Goal: Task Accomplishment & Management: Complete application form

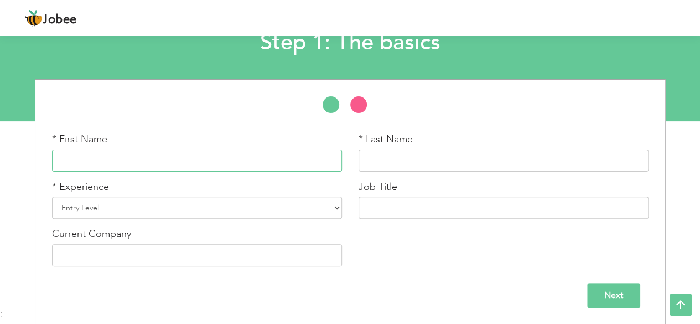
click at [241, 151] on input "text" at bounding box center [197, 160] width 290 height 22
type input "ASAD"
click at [418, 167] on input "text" at bounding box center [504, 160] width 290 height 22
type input "IQBAL"
click at [252, 207] on select "Entry Level Less than 1 Year 1 Year 2 Years 3 Years 4 Years 5 Years 6 Years 7 Y…" at bounding box center [197, 207] width 290 height 22
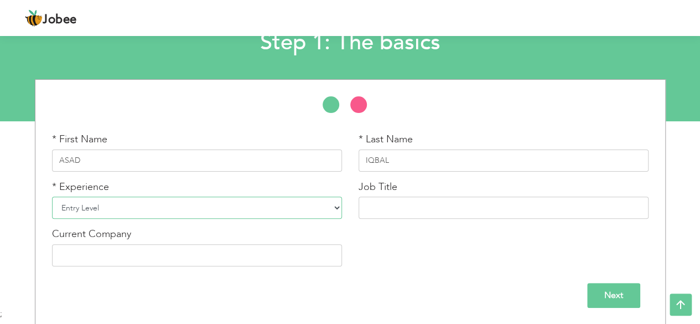
select select "5"
click at [52, 196] on select "Entry Level Less than 1 Year 1 Year 2 Years 3 Years 4 Years 5 Years 6 Years 7 Y…" at bounding box center [197, 207] width 290 height 22
click at [408, 214] on input "text" at bounding box center [504, 207] width 290 height 22
paste input "SECURITY GUARD"
type input "SECURITY GUARD"
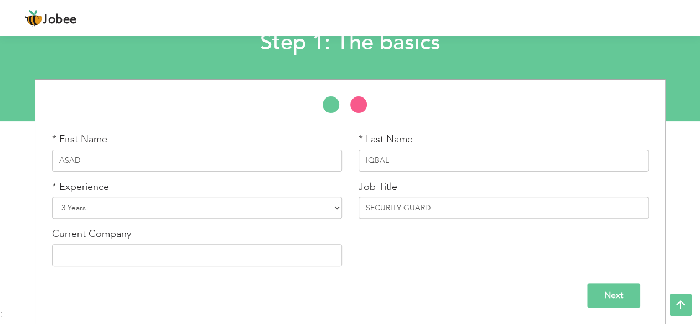
click at [415, 260] on div "* First Name ASAD * Last Name IQBAL * Experience Entry Level Less than 1 Year 1…" at bounding box center [350, 203] width 613 height 142
click at [169, 260] on input "text" at bounding box center [197, 255] width 290 height 22
click at [132, 253] on input "text" at bounding box center [197, 255] width 290 height 22
paste input "AA Builders and Developers Attock"
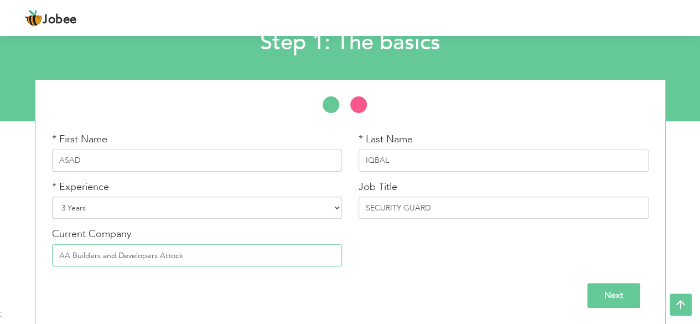
type input "AA Builders and Developers Attock"
click at [364, 276] on div "Next" at bounding box center [350, 291] width 613 height 33
click at [609, 294] on input "Next" at bounding box center [613, 295] width 53 height 25
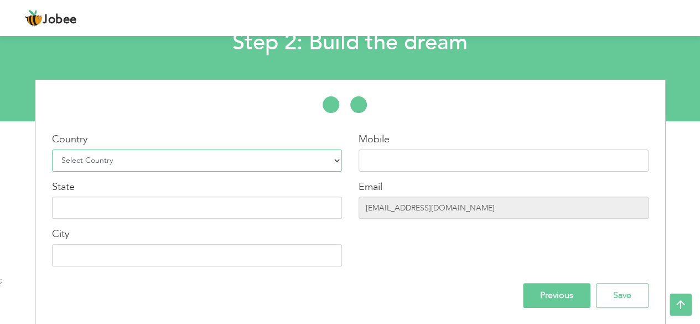
click at [212, 164] on select "Select Country Afghanistan Albania Algeria American Samoa Andorra Angola Anguil…" at bounding box center [197, 160] width 290 height 22
select select "166"
click at [52, 149] on select "Select Country Afghanistan Albania Algeria American Samoa Andorra Angola Anguil…" at bounding box center [197, 160] width 290 height 22
click at [421, 162] on input "text" at bounding box center [504, 160] width 290 height 22
click at [403, 159] on input "text" at bounding box center [504, 160] width 290 height 22
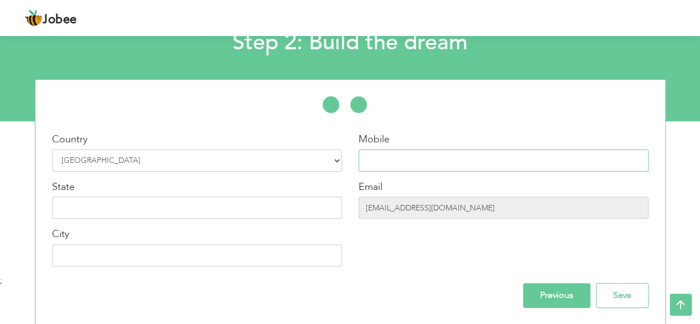
paste input "+923165046335"
type input "+923165046335"
click at [248, 206] on input "text" at bounding box center [197, 207] width 290 height 22
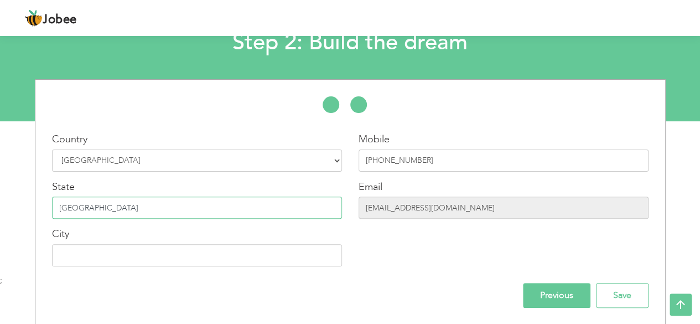
type input "PUNJAB"
click at [218, 247] on input "text" at bounding box center [197, 255] width 290 height 22
type input "ATTOCK"
click at [625, 293] on input "Save" at bounding box center [622, 295] width 53 height 25
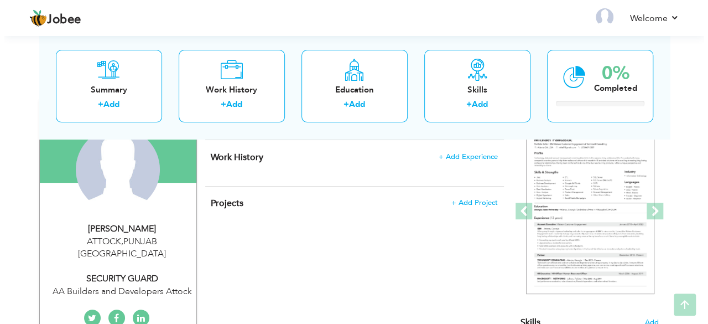
scroll to position [111, 0]
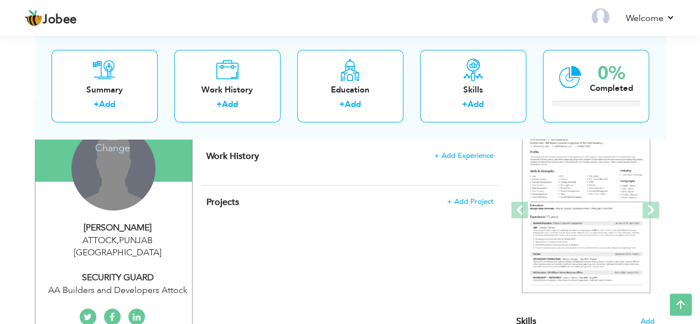
click at [107, 175] on div "Change Remove" at bounding box center [113, 168] width 84 height 84
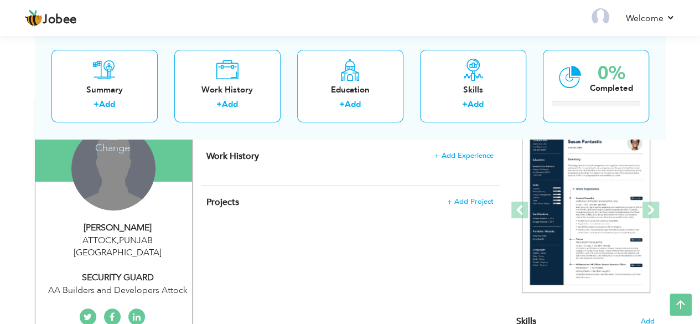
click at [123, 146] on h4 "Change" at bounding box center [112, 140] width 79 height 27
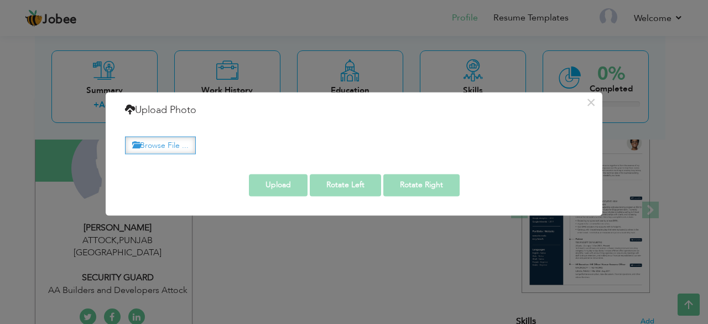
click at [156, 142] on label "Browse File ..." at bounding box center [160, 145] width 71 height 17
click at [0, 0] on input "Browse File ..." at bounding box center [0, 0] width 0 height 0
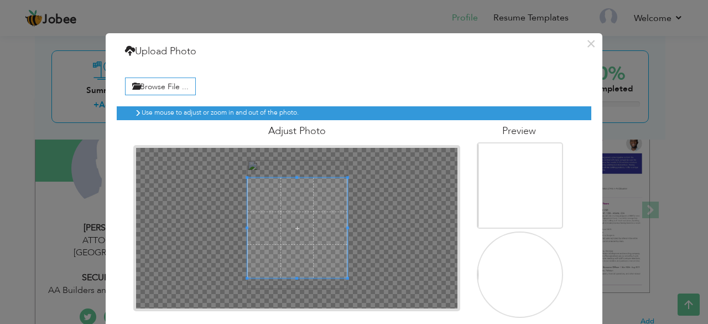
click at [295, 166] on div at bounding box center [297, 228] width 323 height 161
click at [291, 216] on span at bounding box center [297, 227] width 100 height 100
click at [282, 128] on h4 "Adjust Photo" at bounding box center [296, 131] width 327 height 11
click at [304, 130] on h4 "Adjust Photo" at bounding box center [296, 131] width 327 height 11
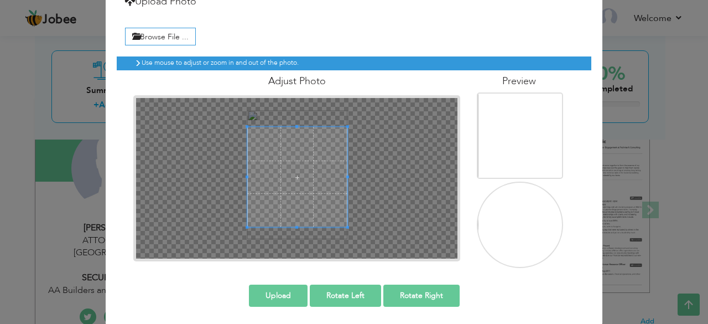
scroll to position [51, 0]
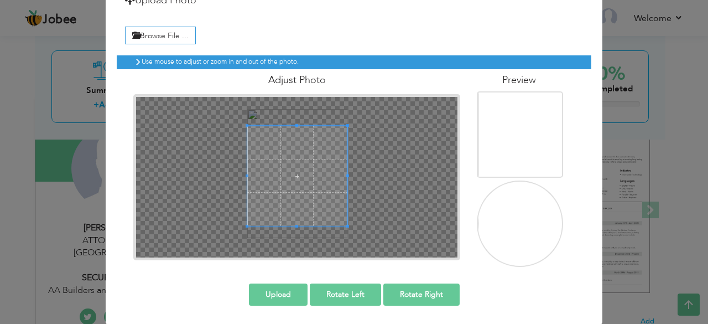
click at [277, 287] on button "Upload" at bounding box center [278, 294] width 59 height 22
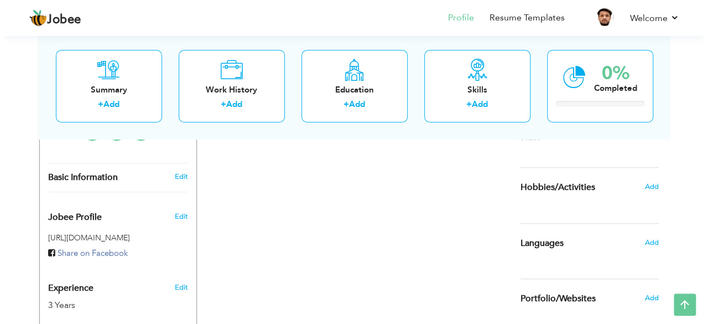
scroll to position [74, 0]
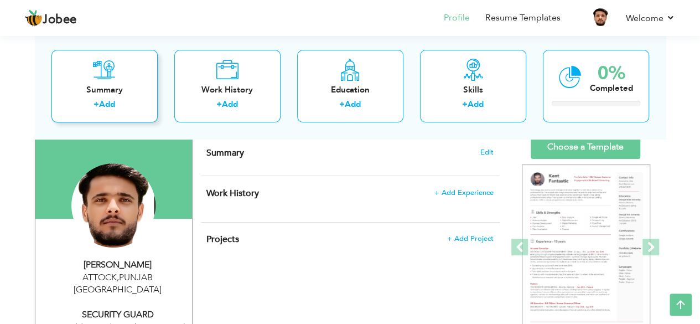
click at [106, 87] on div "Summary" at bounding box center [104, 90] width 89 height 12
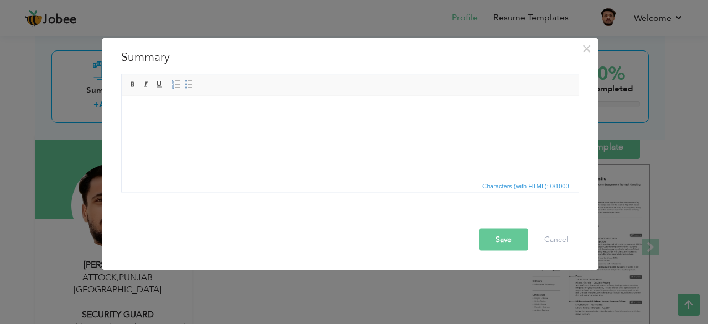
click at [149, 117] on body at bounding box center [349, 112] width 435 height 12
click at [218, 129] on html at bounding box center [349, 112] width 457 height 34
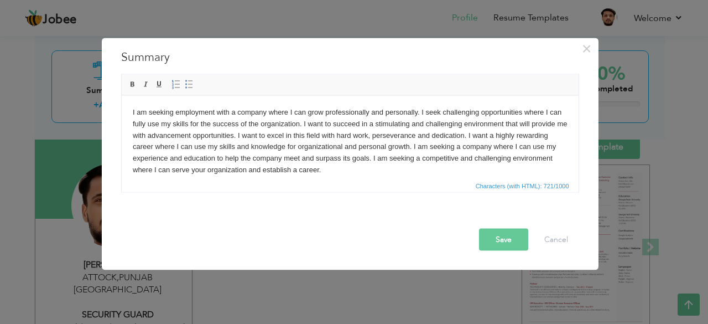
click at [506, 240] on button "Save" at bounding box center [503, 239] width 49 height 22
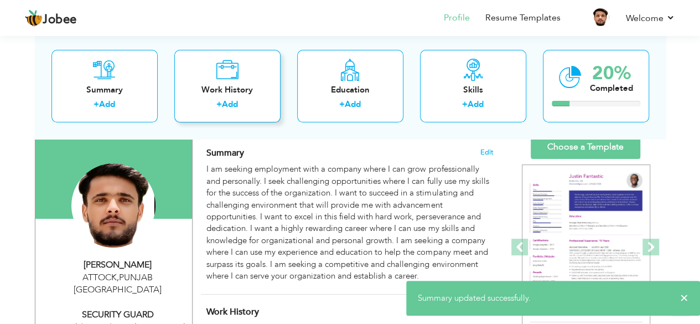
click at [234, 85] on div "Work History" at bounding box center [227, 90] width 89 height 12
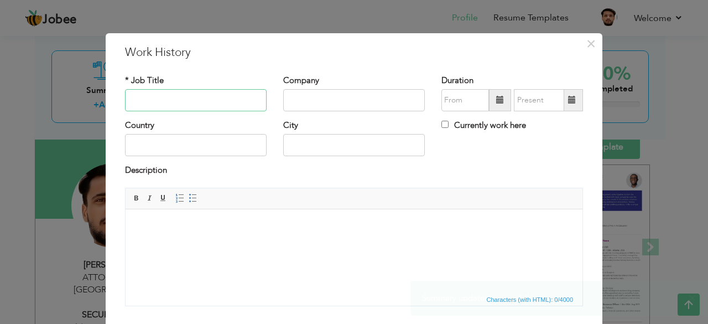
click at [173, 106] on input "text" at bounding box center [196, 100] width 142 height 22
click at [172, 92] on input "text" at bounding box center [196, 100] width 142 height 22
paste input "SECURITY GUARD"
type input "SECURITY GUARD"
click at [340, 97] on input "text" at bounding box center [354, 100] width 142 height 22
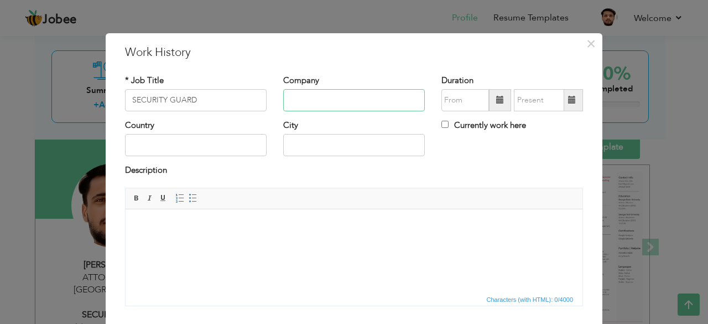
paste input "AA Builders and Developers Attock"
type input "AA Builders and Developers Attock"
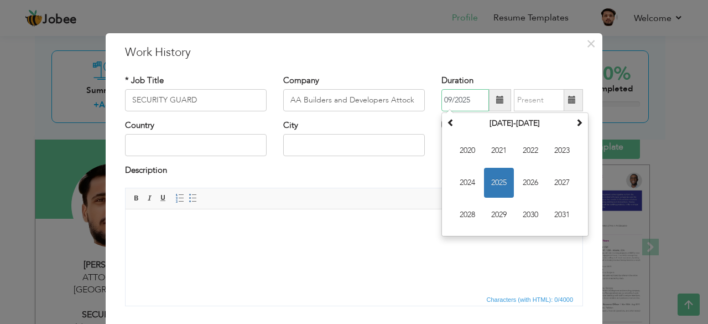
click at [460, 100] on input "09/2025" at bounding box center [466, 100] width 48 height 22
click at [554, 149] on span "2023" at bounding box center [562, 151] width 30 height 30
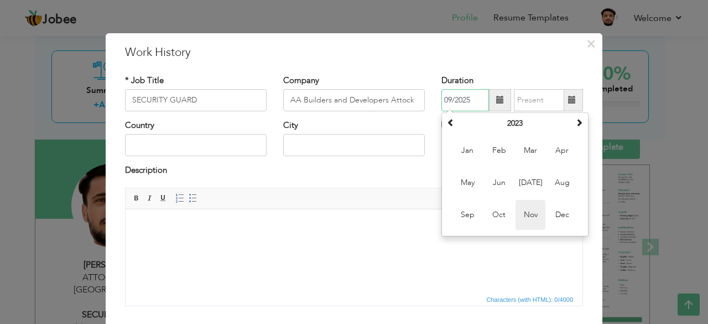
click at [532, 211] on span "Nov" at bounding box center [531, 215] width 30 height 30
type input "11/2023"
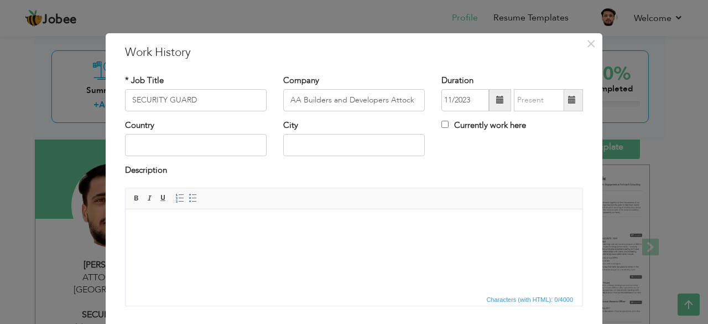
click at [568, 101] on span at bounding box center [572, 100] width 8 height 8
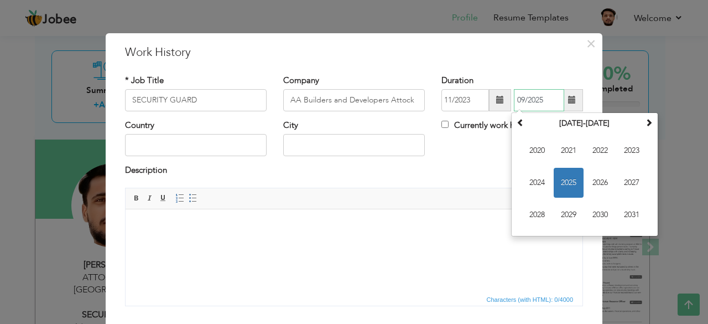
click at [563, 179] on span "2025" at bounding box center [569, 183] width 30 height 30
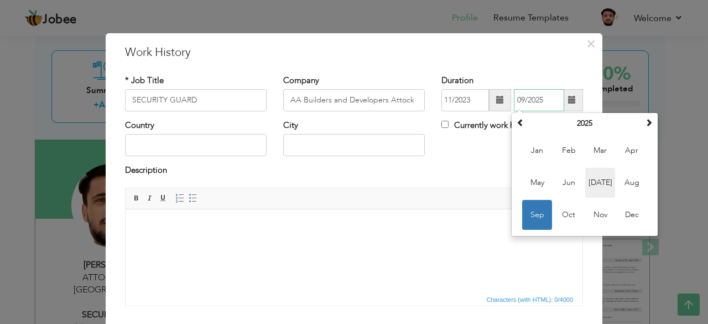
click at [597, 182] on span "[DATE]" at bounding box center [601, 183] width 30 height 30
type input "07/2025"
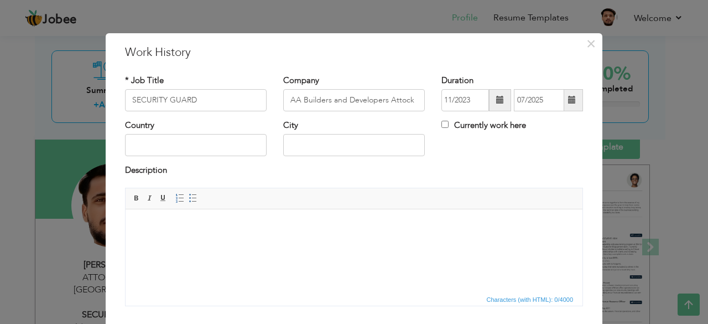
click at [491, 104] on span at bounding box center [500, 100] width 22 height 22
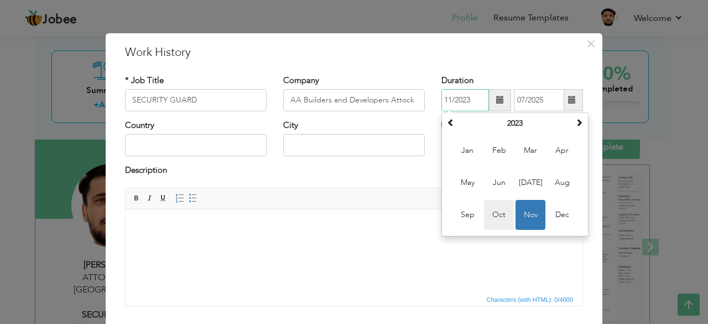
click at [495, 212] on span "Oct" at bounding box center [499, 215] width 30 height 30
type input "10/2023"
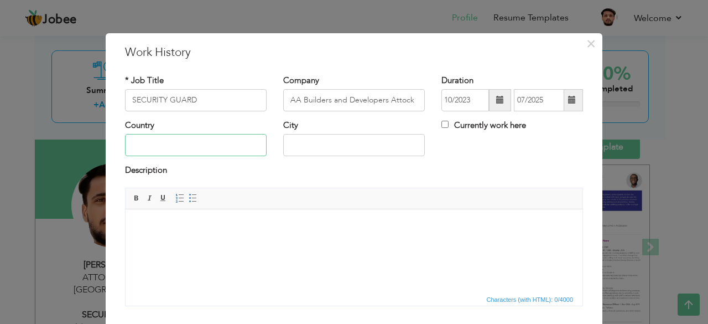
click at [217, 141] on input "text" at bounding box center [196, 145] width 142 height 22
click at [169, 147] on input "text" at bounding box center [196, 145] width 142 height 22
type input "[GEOGRAPHIC_DATA]"
click at [296, 147] on input "text" at bounding box center [354, 145] width 142 height 22
type input "Attock"
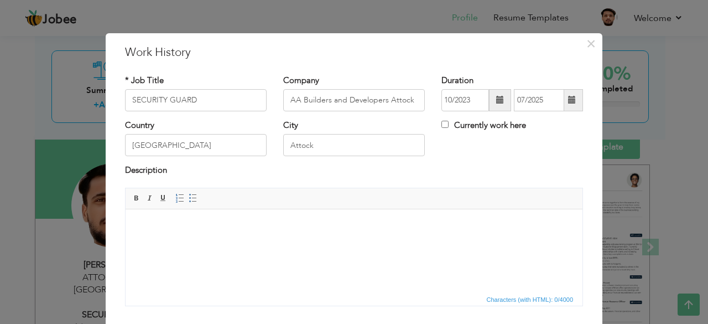
click at [196, 229] on body at bounding box center [354, 226] width 435 height 12
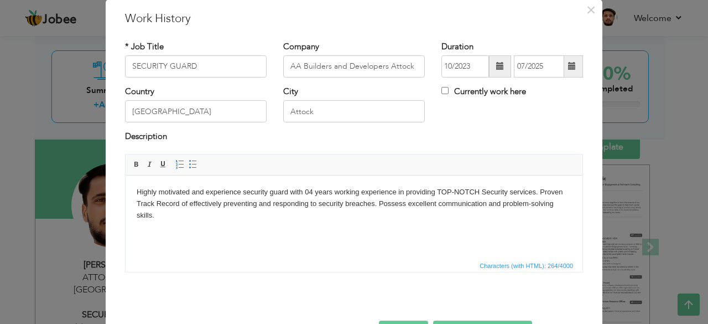
scroll to position [71, 0]
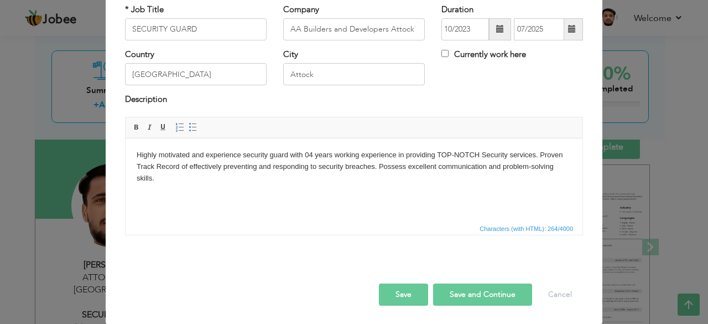
click at [448, 291] on button "Save and Continue" at bounding box center [482, 294] width 99 height 22
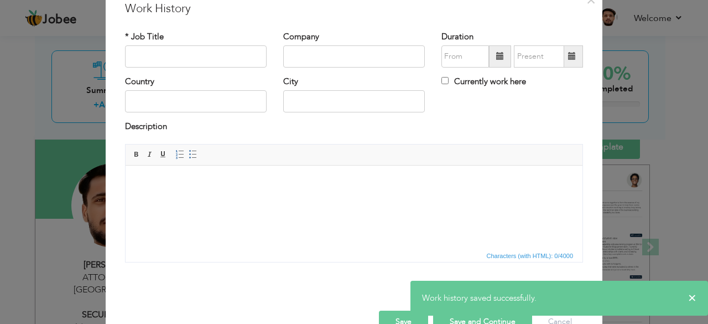
scroll to position [0, 0]
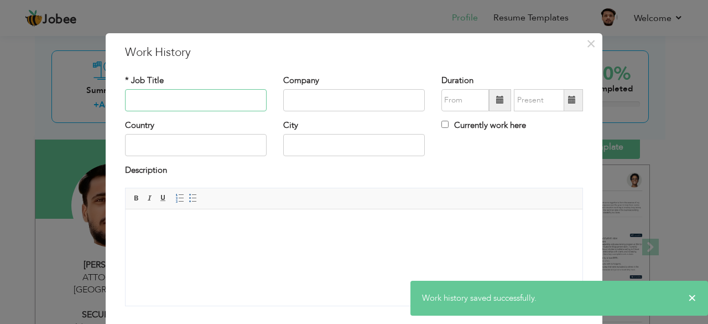
click at [196, 98] on input "text" at bounding box center [196, 100] width 142 height 22
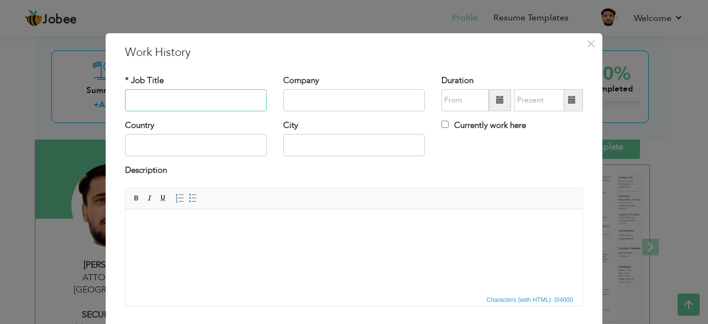
paste input "SECURITY GUARD"
type input "SECURITY GUARD"
click at [318, 97] on input "text" at bounding box center [354, 100] width 142 height 22
click at [314, 100] on input "text" at bounding box center [354, 100] width 142 height 22
paste input "Total Energies"
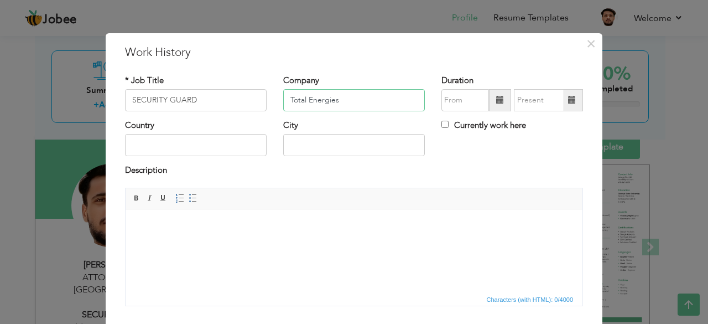
type input "Total Energies"
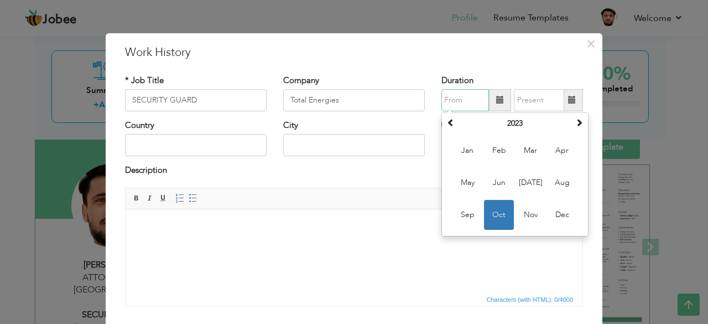
click at [454, 106] on input "text" at bounding box center [466, 100] width 48 height 22
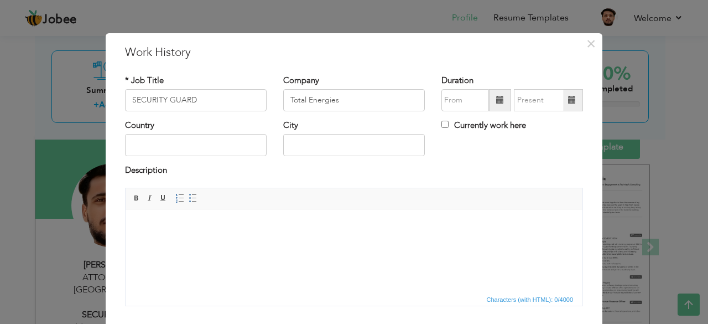
click at [569, 96] on span at bounding box center [572, 100] width 8 height 8
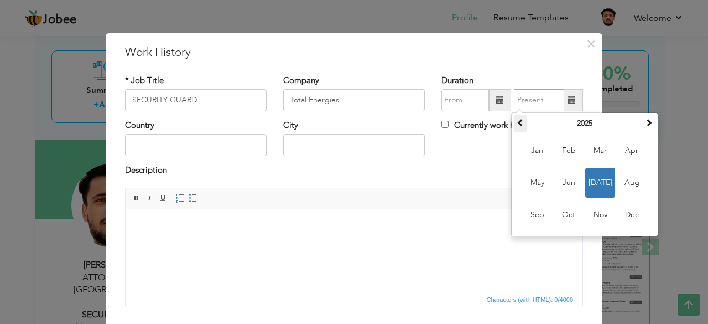
click at [517, 125] on span at bounding box center [521, 122] width 8 height 8
click at [539, 186] on span "May" at bounding box center [537, 183] width 30 height 30
type input "05/2023"
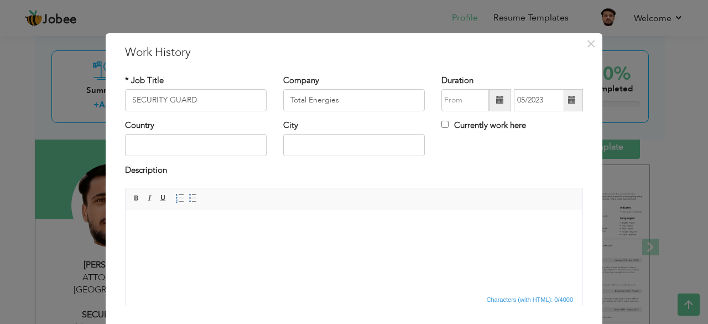
click at [496, 98] on span at bounding box center [500, 100] width 8 height 8
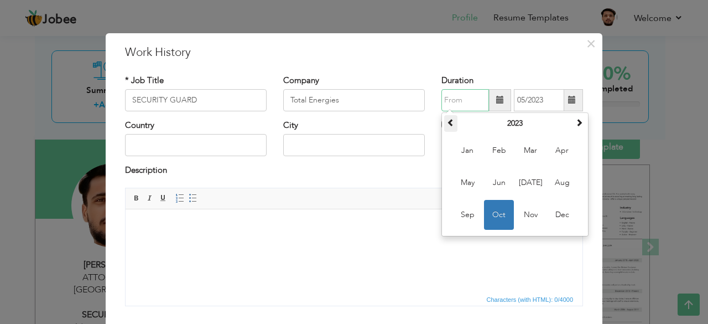
click at [448, 118] on span at bounding box center [451, 122] width 8 height 8
click at [548, 182] on span "Aug" at bounding box center [562, 183] width 30 height 30
type input "08/2021"
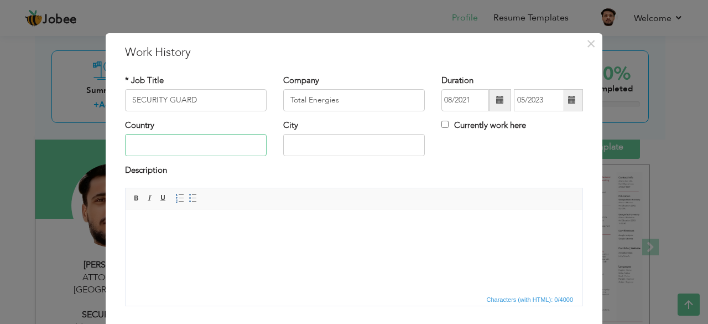
click at [215, 148] on input "text" at bounding box center [196, 145] width 142 height 22
type input "[GEOGRAPHIC_DATA]"
click at [312, 151] on input "text" at bounding box center [354, 145] width 142 height 22
type input "E"
type input "Rawalpindi"
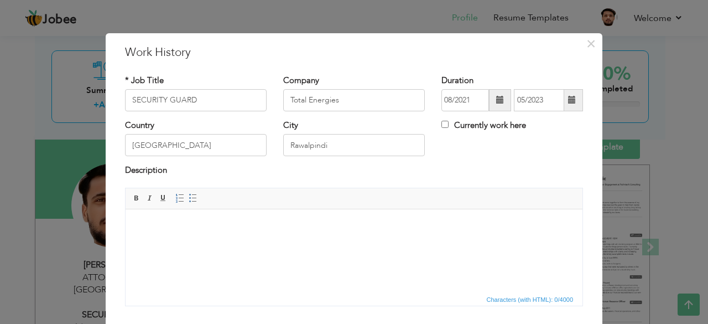
click at [183, 239] on html at bounding box center [354, 226] width 457 height 34
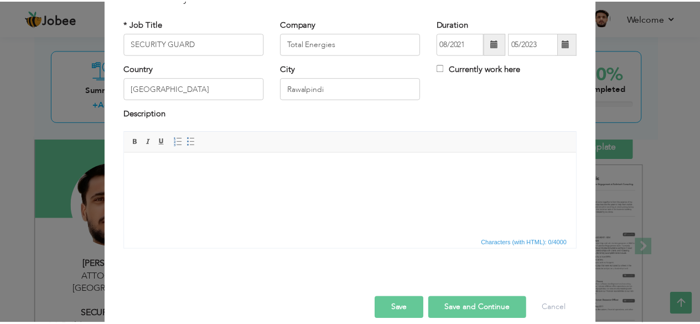
scroll to position [71, 0]
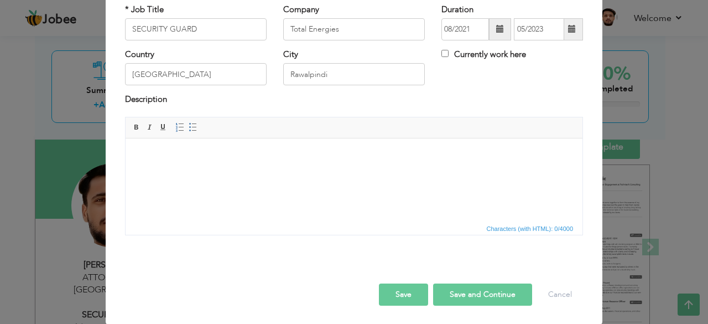
click at [408, 291] on button "Save" at bounding box center [403, 294] width 49 height 22
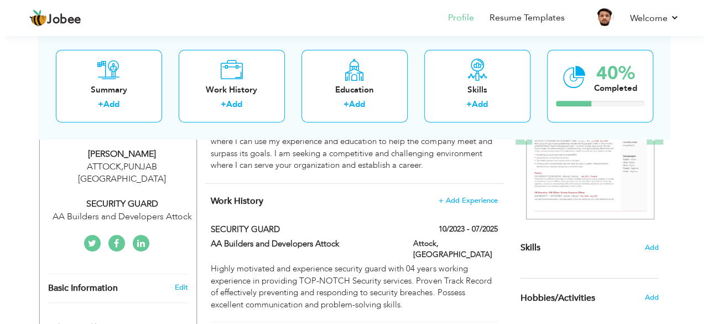
scroll to position [332, 0]
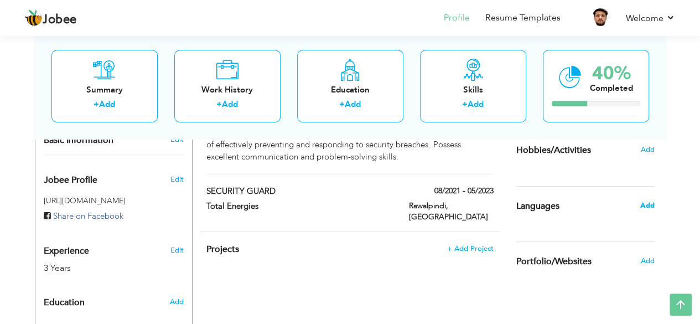
click at [648, 203] on span "Add" at bounding box center [647, 205] width 14 height 10
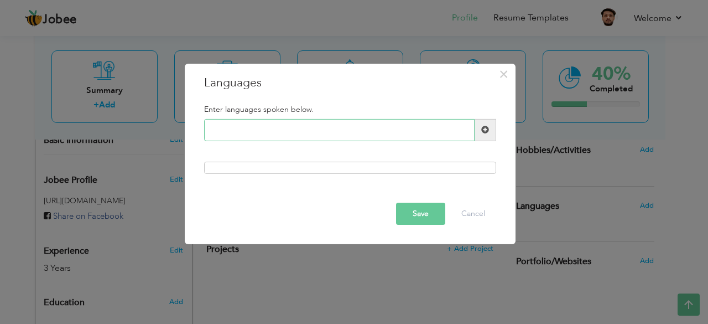
click at [358, 128] on input "text" at bounding box center [339, 130] width 271 height 22
